Goal: Task Accomplishment & Management: Manage account settings

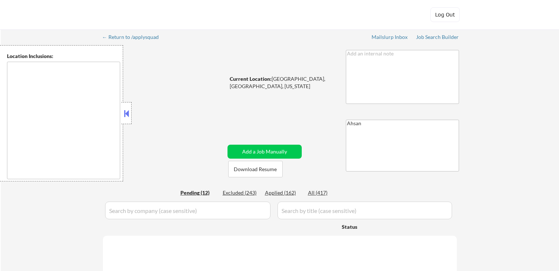
select select ""pending""
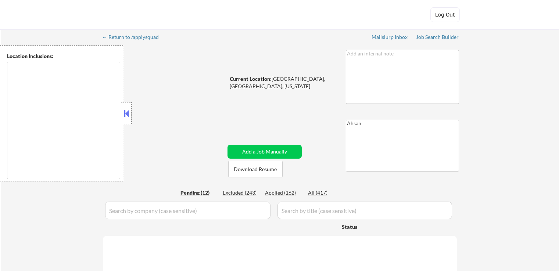
select select ""pending""
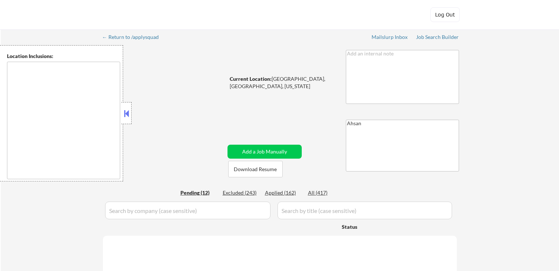
select select ""pending""
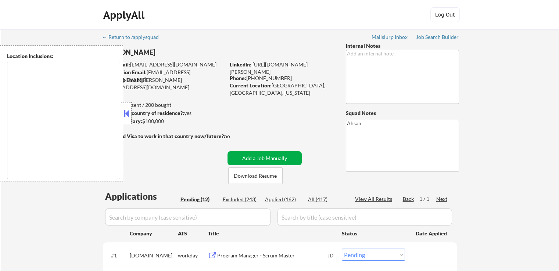
scroll to position [147, 0]
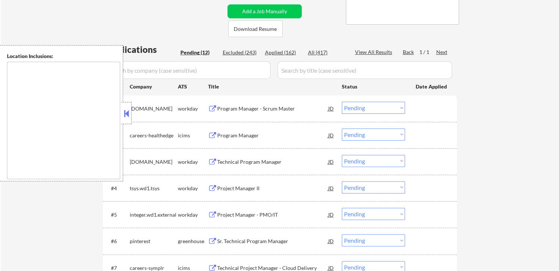
click at [130, 115] on div at bounding box center [126, 113] width 10 height 22
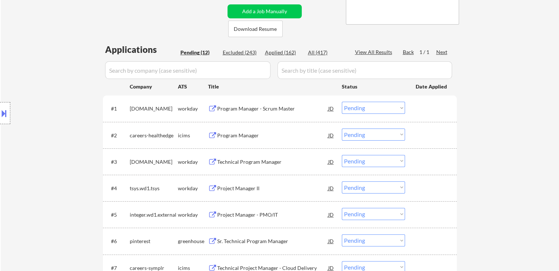
scroll to position [220, 0]
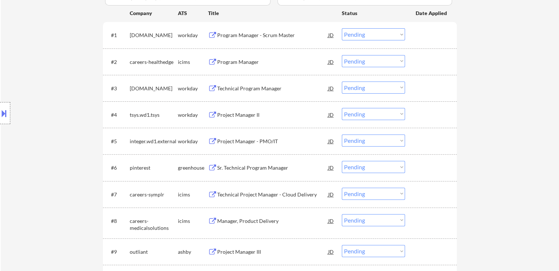
click at [33, 77] on div "Location Inclusions:" at bounding box center [65, 113] width 131 height 136
click at [482, 64] on div "← Return to /applysquad Mailslurp Inbox Job Search Builder [PERSON_NAME] User E…" at bounding box center [280, 97] width 558 height 577
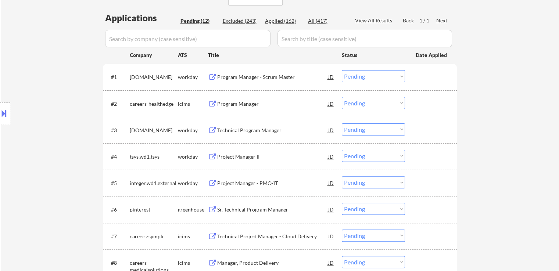
scroll to position [147, 0]
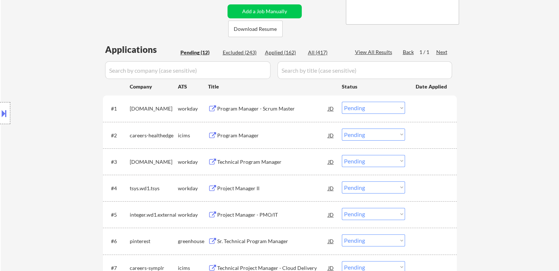
click at [254, 109] on div "Program Manager - Scrum Master" at bounding box center [272, 108] width 111 height 7
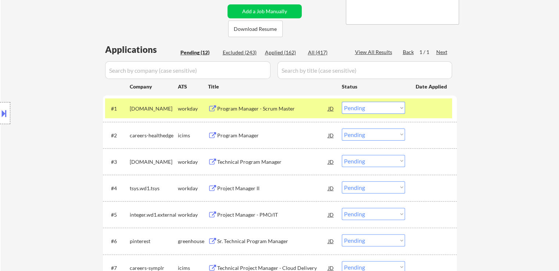
click at [239, 138] on div "Program Manager" at bounding box center [272, 135] width 111 height 13
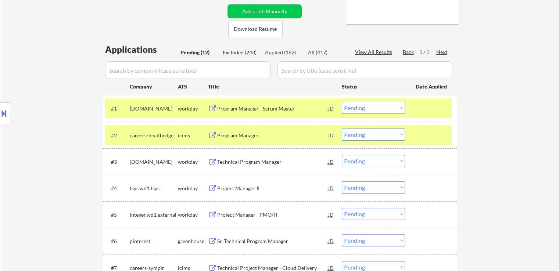
click at [245, 160] on div "Technical Program Manager" at bounding box center [272, 161] width 111 height 7
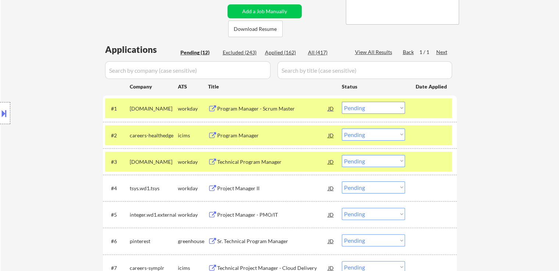
click at [237, 184] on div "Project Manager II" at bounding box center [272, 187] width 111 height 13
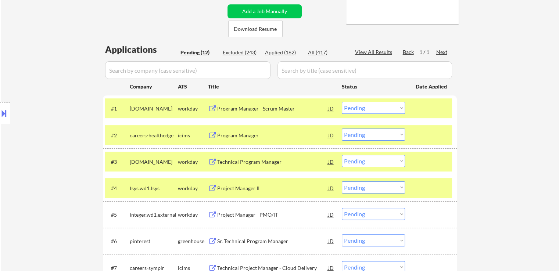
click at [242, 214] on div "Project Manager - PMO/IT" at bounding box center [272, 214] width 111 height 7
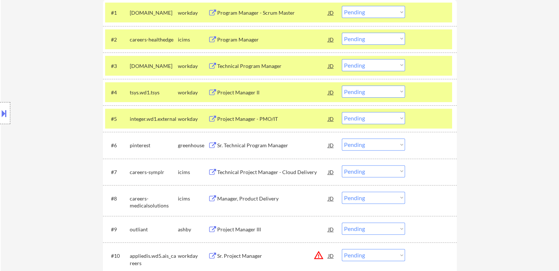
scroll to position [257, 0]
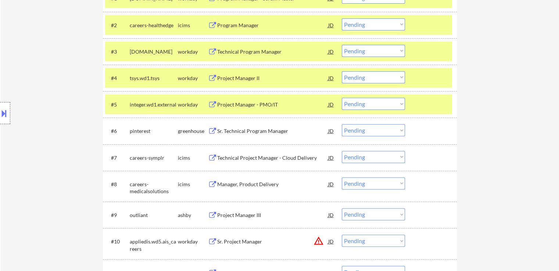
click at [253, 131] on div "Sr. Technical Program Manager" at bounding box center [272, 130] width 111 height 7
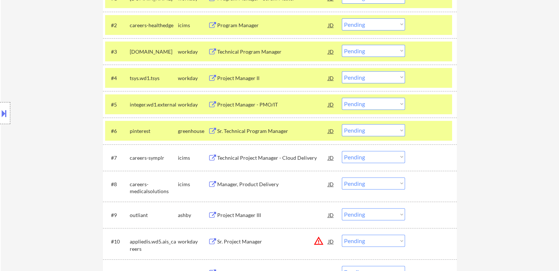
click at [251, 158] on div "Technical Project Manager - Cloud Delivery" at bounding box center [272, 157] width 111 height 7
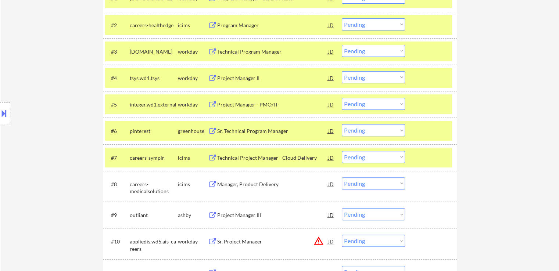
click at [245, 185] on div "Manager, Product Delivery" at bounding box center [272, 184] width 111 height 7
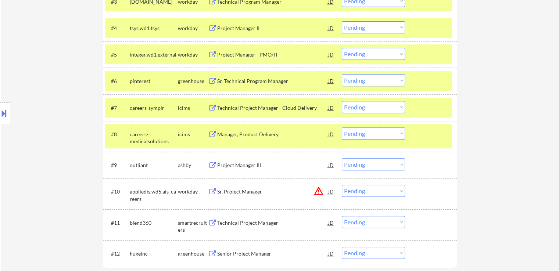
scroll to position [331, 0]
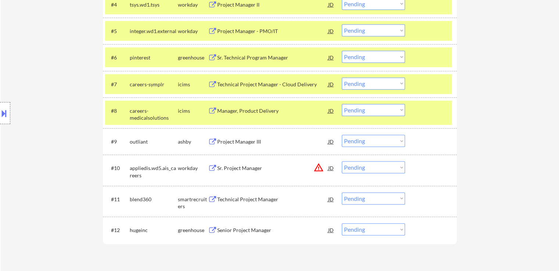
click at [235, 141] on div "Project Manager III" at bounding box center [272, 141] width 111 height 7
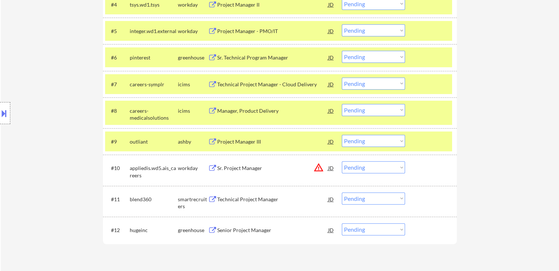
click at [238, 167] on div "Sr. Project Manager" at bounding box center [272, 168] width 111 height 7
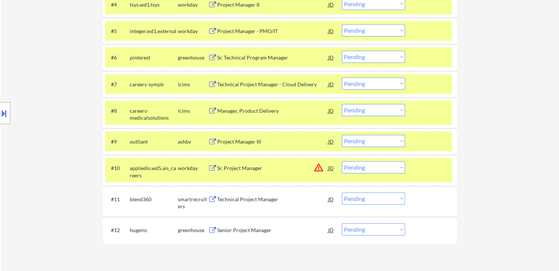
click at [239, 197] on div "Technical Project Manager" at bounding box center [272, 199] width 111 height 7
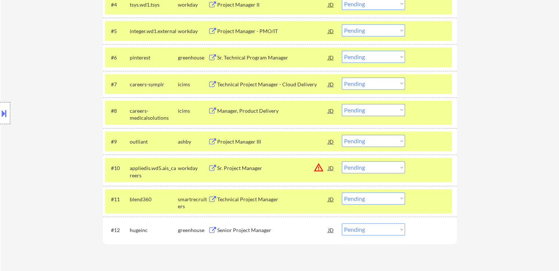
click at [240, 230] on div "Senior Project Manager" at bounding box center [272, 230] width 111 height 7
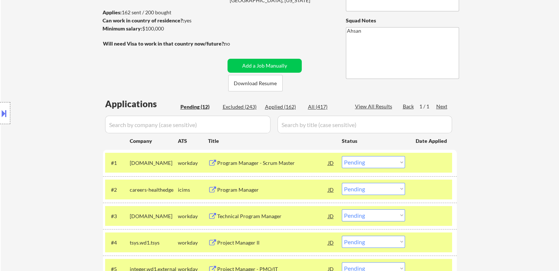
scroll to position [114, 0]
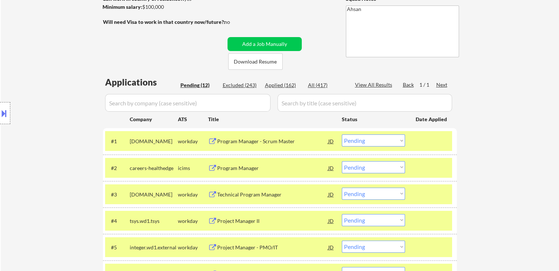
click at [378, 193] on select "Choose an option... Pending Applied Excluded (Questions) Excluded (Expired) Exc…" at bounding box center [373, 194] width 63 height 12
click at [342, 188] on select "Choose an option... Pending Applied Excluded (Questions) Excluded (Expired) Exc…" at bounding box center [373, 194] width 63 height 12
select select ""pending""
click at [2, 107] on div at bounding box center [5, 113] width 10 height 22
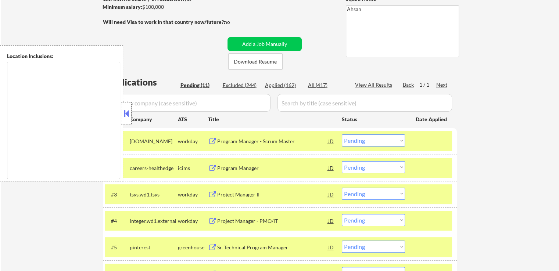
drag, startPoint x: 131, startPoint y: 116, endPoint x: 54, endPoint y: 2, distance: 137.3
click at [128, 111] on div at bounding box center [126, 113] width 10 height 22
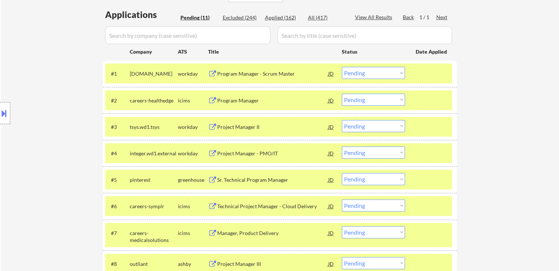
scroll to position [184, 0]
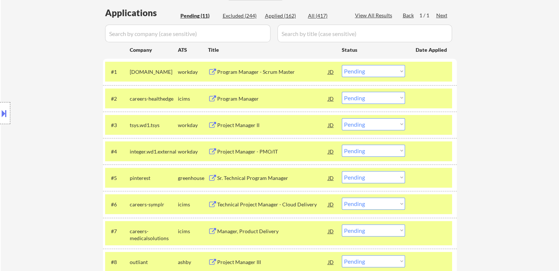
click at [230, 124] on div "Project Manager II" at bounding box center [272, 125] width 111 height 7
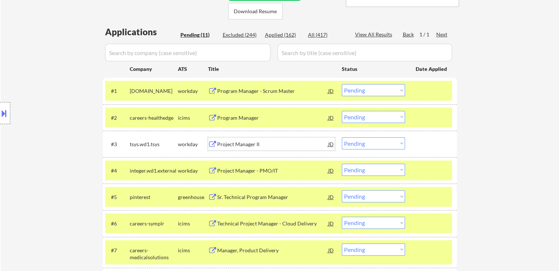
scroll to position [73, 0]
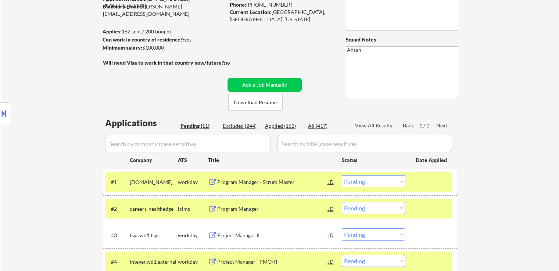
drag, startPoint x: 156, startPoint y: 46, endPoint x: 143, endPoint y: 47, distance: 12.9
click at [143, 47] on div "Minimum salary: $100,000" at bounding box center [163, 47] width 122 height 7
copy div "$100,000"
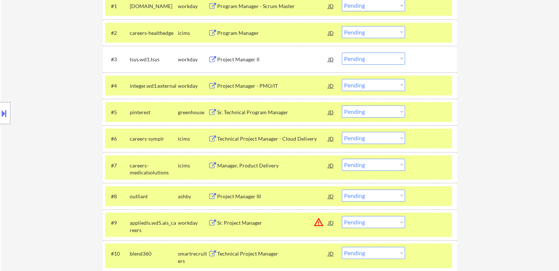
scroll to position [257, 0]
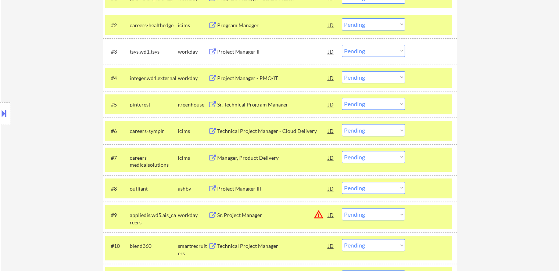
click at [236, 80] on div "Project Manager - PMO/IT" at bounding box center [272, 78] width 111 height 7
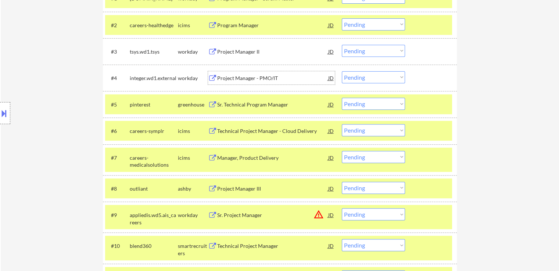
scroll to position [0, 0]
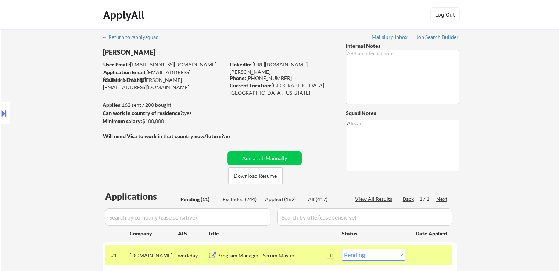
drag, startPoint x: 172, startPoint y: 119, endPoint x: 143, endPoint y: 118, distance: 29.1
click at [143, 118] on div "Minimum salary: $100,000" at bounding box center [163, 121] width 122 height 7
copy div "$100,000"
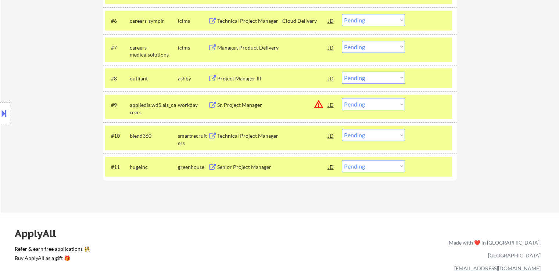
drag, startPoint x: 370, startPoint y: 132, endPoint x: 369, endPoint y: 138, distance: 6.0
click at [370, 131] on select "Choose an option... Pending Applied Excluded (Questions) Excluded (Expired) Exc…" at bounding box center [373, 135] width 63 height 12
click at [342, 129] on select "Choose an option... Pending Applied Excluded (Questions) Excluded (Expired) Exc…" at bounding box center [373, 135] width 63 height 12
select select ""pending""
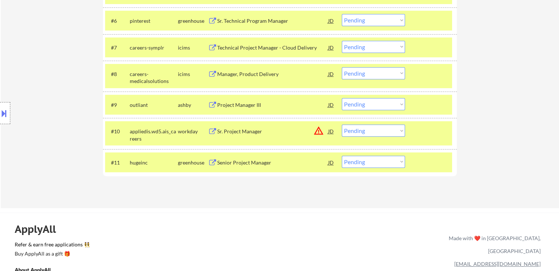
click at [380, 71] on select "Choose an option... Pending Applied Excluded (Questions) Excluded (Expired) Exc…" at bounding box center [373, 73] width 63 height 12
click at [254, 72] on div "Manager, Product Delivery" at bounding box center [272, 74] width 111 height 7
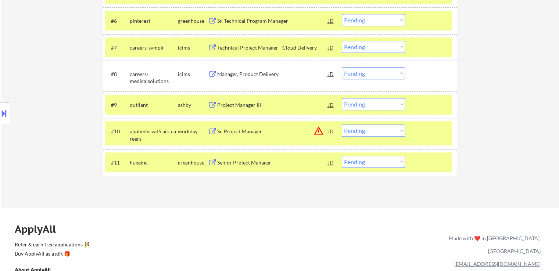
click at [245, 130] on div "Sr. Project Manager" at bounding box center [272, 131] width 111 height 7
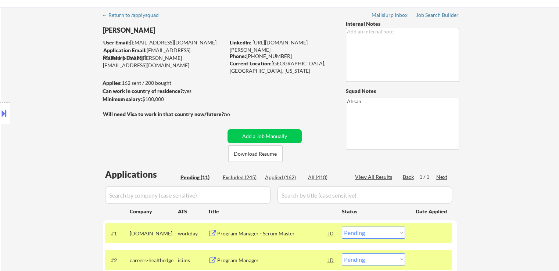
scroll to position [0, 0]
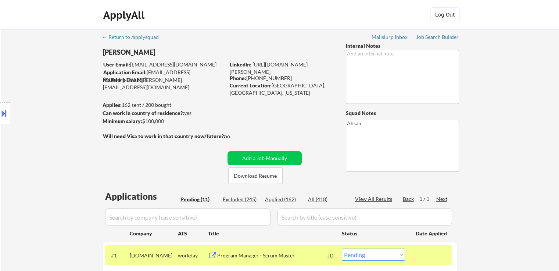
drag, startPoint x: 171, startPoint y: 119, endPoint x: 143, endPoint y: 122, distance: 28.4
click at [143, 122] on div "Minimum salary: $100,000" at bounding box center [163, 121] width 122 height 7
copy div "$100,000"
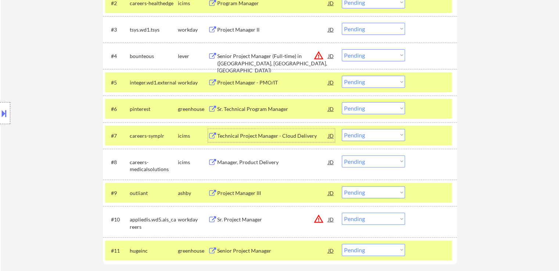
click at [257, 132] on div "Technical Project Manager - Cloud Delivery" at bounding box center [272, 135] width 111 height 7
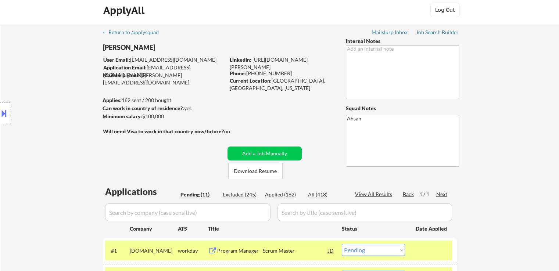
scroll to position [0, 0]
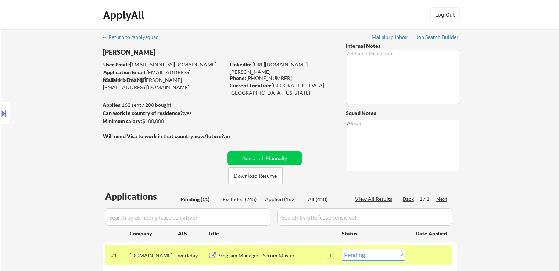
drag, startPoint x: 169, startPoint y: 120, endPoint x: 143, endPoint y: 121, distance: 26.1
click at [143, 121] on div "Minimum salary: $100,000" at bounding box center [163, 121] width 122 height 7
copy div "$100,000"
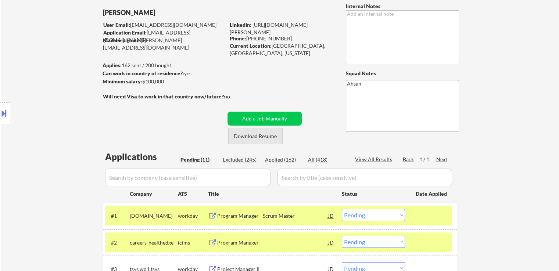
scroll to position [110, 0]
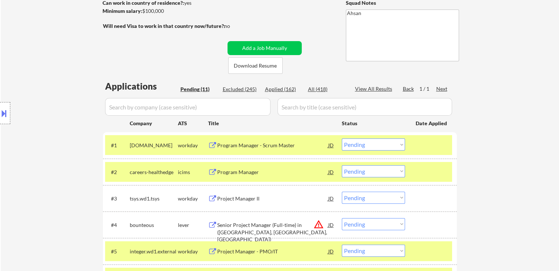
click at [379, 147] on select "Choose an option... Pending Applied Excluded (Questions) Excluded (Expired) Exc…" at bounding box center [373, 144] width 63 height 12
click at [342, 138] on select "Choose an option... Pending Applied Excluded (Questions) Excluded (Expired) Exc…" at bounding box center [373, 144] width 63 height 12
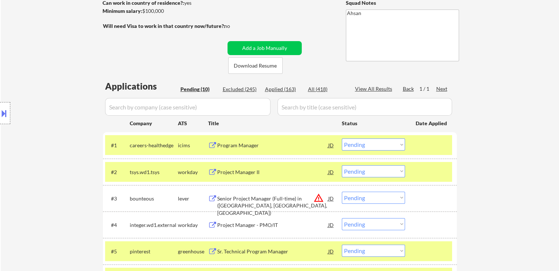
click at [385, 146] on select "Choose an option... Pending Applied Excluded (Questions) Excluded (Expired) Exc…" at bounding box center [373, 144] width 63 height 12
click at [342, 138] on select "Choose an option... Pending Applied Excluded (Questions) Excluded (Expired) Exc…" at bounding box center [373, 144] width 63 height 12
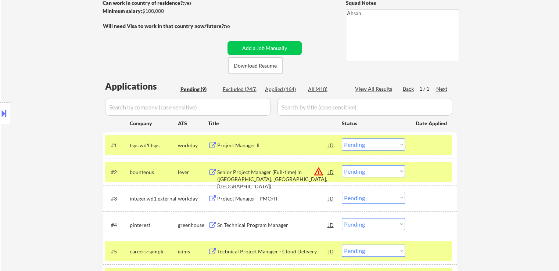
click at [368, 146] on select "Choose an option... Pending Applied Excluded (Questions) Excluded (Expired) Exc…" at bounding box center [373, 144] width 63 height 12
click at [342, 138] on select "Choose an option... Pending Applied Excluded (Questions) Excluded (Expired) Exc…" at bounding box center [373, 144] width 63 height 12
select select ""pending""
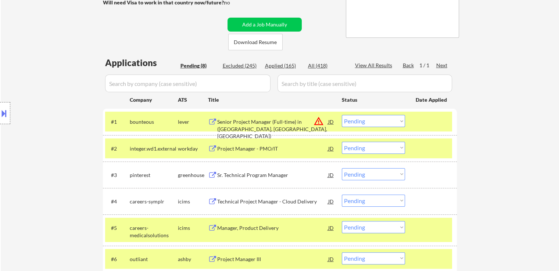
scroll to position [147, 0]
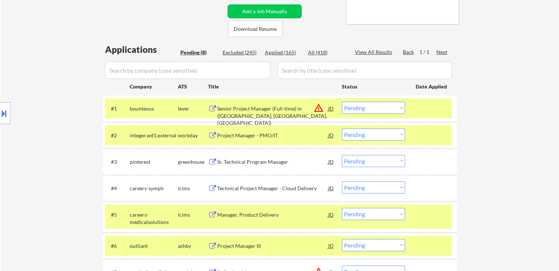
click at [368, 133] on select "Choose an option... Pending Applied Excluded (Questions) Excluded (Expired) Exc…" at bounding box center [373, 135] width 63 height 12
click at [342, 129] on select "Choose an option... Pending Applied Excluded (Questions) Excluded (Expired) Exc…" at bounding box center [373, 135] width 63 height 12
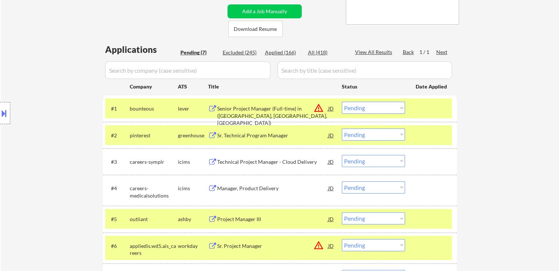
click at [360, 133] on select "Choose an option... Pending Applied Excluded (Questions) Excluded (Expired) Exc…" at bounding box center [373, 135] width 63 height 12
click at [342, 129] on select "Choose an option... Pending Applied Excluded (Questions) Excluded (Expired) Exc…" at bounding box center [373, 135] width 63 height 12
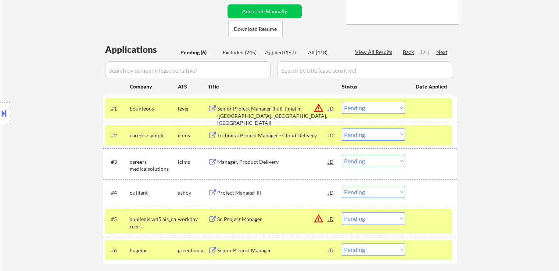
click at [358, 135] on select "Choose an option... Pending Applied Excluded (Questions) Excluded (Expired) Exc…" at bounding box center [373, 135] width 63 height 12
click at [342, 129] on select "Choose an option... Pending Applied Excluded (Questions) Excluded (Expired) Exc…" at bounding box center [373, 135] width 63 height 12
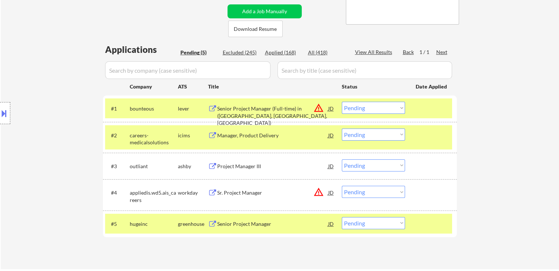
drag, startPoint x: 365, startPoint y: 130, endPoint x: 366, endPoint y: 136, distance: 5.9
click at [365, 130] on select "Choose an option... Pending Applied Excluded (Questions) Excluded (Expired) Exc…" at bounding box center [373, 135] width 63 height 12
click at [342, 129] on select "Choose an option... Pending Applied Excluded (Questions) Excluded (Expired) Exc…" at bounding box center [373, 135] width 63 height 12
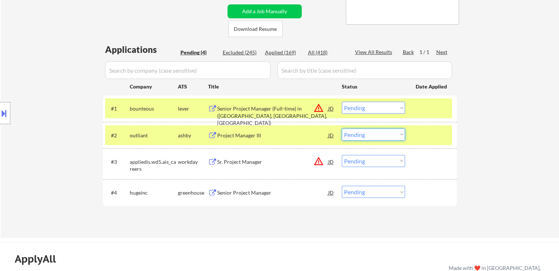
drag, startPoint x: 375, startPoint y: 133, endPoint x: 368, endPoint y: 130, distance: 7.3
click at [375, 133] on select "Choose an option... Pending Applied Excluded (Questions) Excluded (Expired) Exc…" at bounding box center [373, 135] width 63 height 12
click at [342, 129] on select "Choose an option... Pending Applied Excluded (Questions) Excluded (Expired) Exc…" at bounding box center [373, 135] width 63 height 12
select select ""pending""
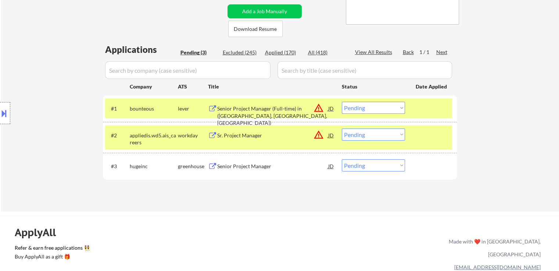
click at [390, 167] on select "Choose an option... Pending Applied Excluded (Questions) Excluded (Expired) Exc…" at bounding box center [373, 165] width 63 height 12
select select ""applied""
click at [342, 159] on select "Choose an option... Pending Applied Excluded (Questions) Excluded (Expired) Exc…" at bounding box center [373, 165] width 63 height 12
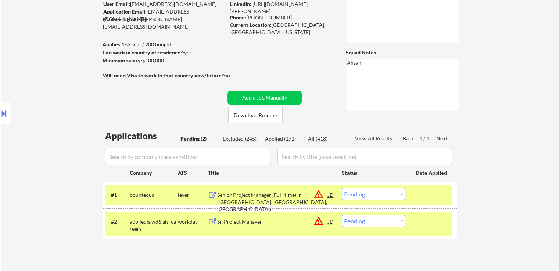
scroll to position [73, 0]
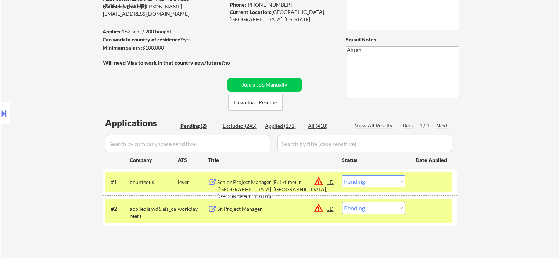
drag, startPoint x: 361, startPoint y: 206, endPoint x: 361, endPoint y: 211, distance: 4.8
click at [361, 206] on select "Choose an option... Pending Applied Excluded (Questions) Excluded (Expired) Exc…" at bounding box center [373, 208] width 63 height 12
select select ""applied""
click at [342, 202] on select "Choose an option... Pending Applied Excluded (Questions) Excluded (Expired) Exc…" at bounding box center [373, 208] width 63 height 12
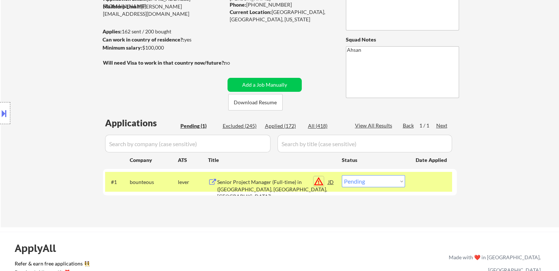
click at [316, 179] on button "warning_amber" at bounding box center [318, 181] width 10 height 10
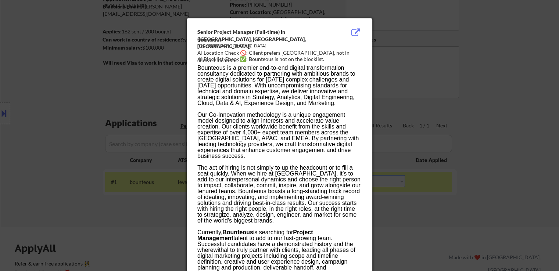
click at [69, 74] on div at bounding box center [279, 135] width 559 height 271
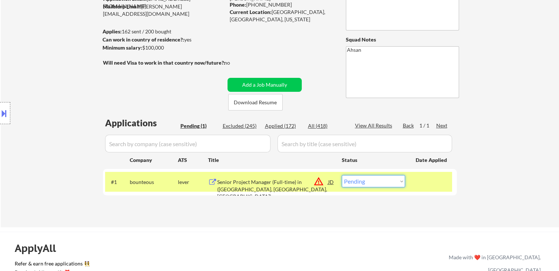
drag, startPoint x: 357, startPoint y: 181, endPoint x: 354, endPoint y: 177, distance: 5.7
click at [357, 179] on select "Choose an option... Pending Applied Excluded (Questions) Excluded (Expired) Exc…" at bounding box center [373, 181] width 63 height 12
select select ""excluded__bad_match_""
click at [342, 175] on select "Choose an option... Pending Applied Excluded (Questions) Excluded (Expired) Exc…" at bounding box center [373, 181] width 63 height 12
click at [42, 104] on div "Location Inclusions:" at bounding box center [65, 113] width 131 height 136
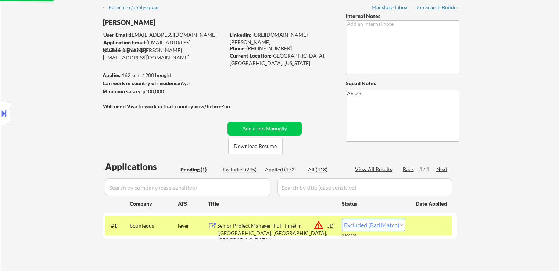
scroll to position [0, 0]
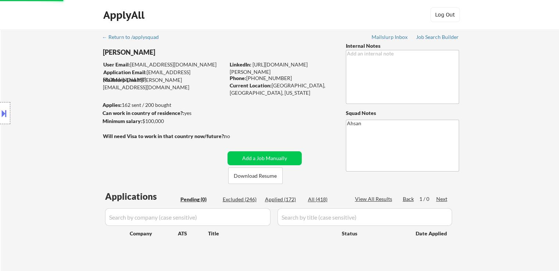
drag, startPoint x: 162, startPoint y: 161, endPoint x: 264, endPoint y: 117, distance: 111.2
click at [162, 160] on div "← Return to /applysquad Mailslurp Inbox Job Search Builder [PERSON_NAME] User E…" at bounding box center [280, 148] width 367 height 239
click at [325, 115] on div "← Return to /applysquad Mailslurp Inbox Job Search Builder [PERSON_NAME] User E…" at bounding box center [280, 148] width 367 height 239
